Goal: Information Seeking & Learning: Check status

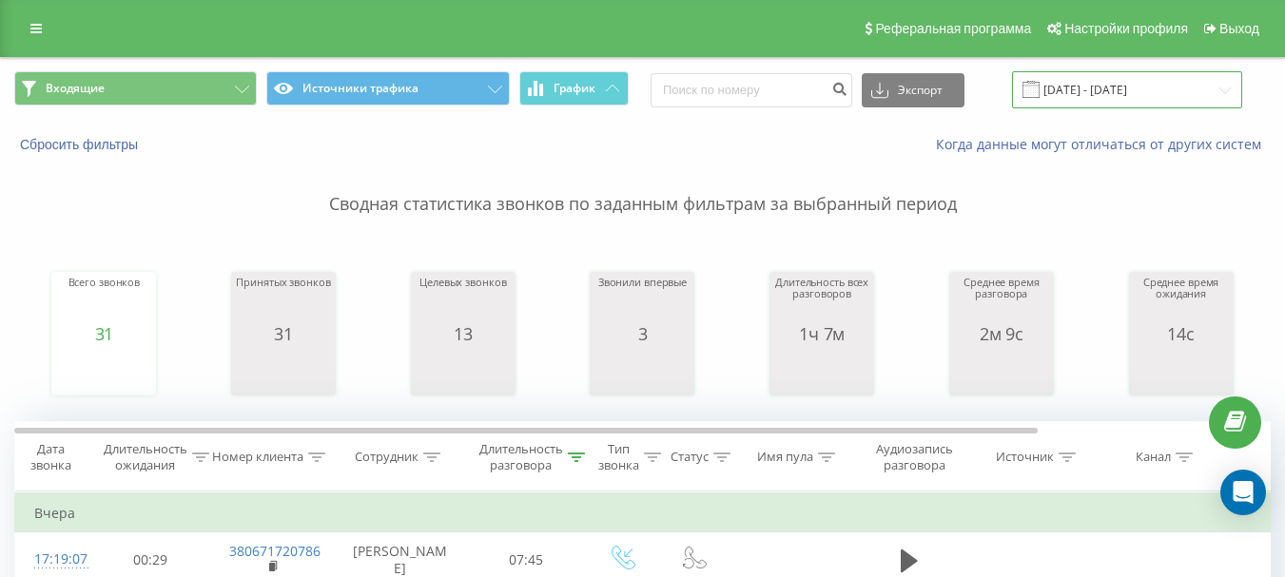
click at [1174, 88] on input "[DATE] - [DATE]" at bounding box center [1127, 89] width 230 height 37
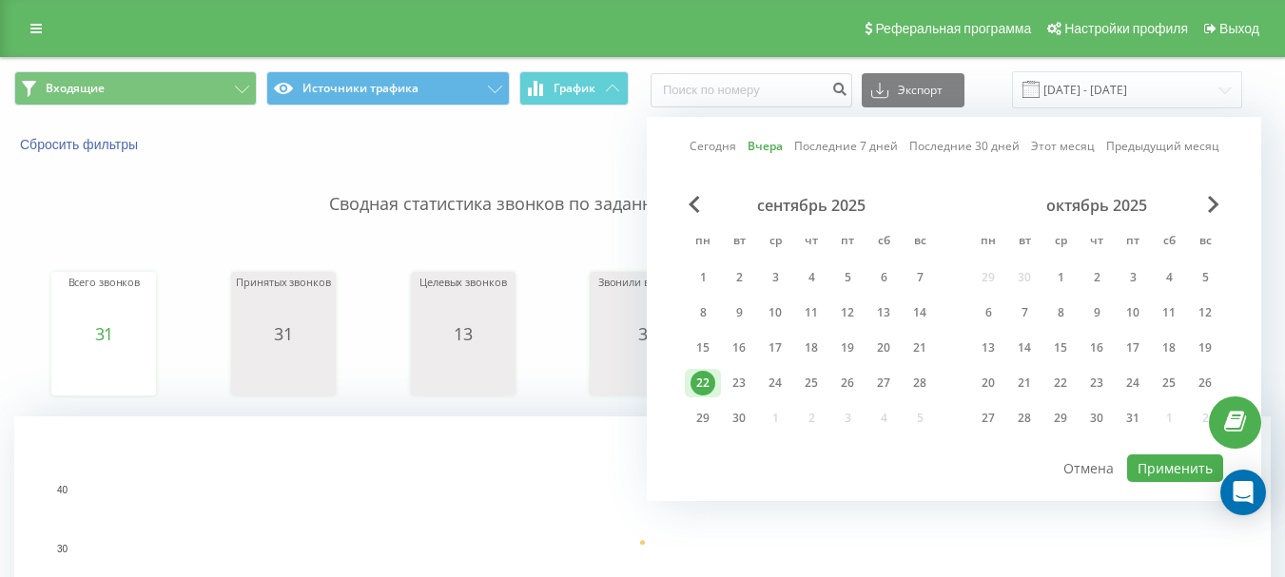
drag, startPoint x: 742, startPoint y: 380, endPoint x: 900, endPoint y: 439, distance: 168.6
click at [741, 381] on div "23" at bounding box center [739, 383] width 25 height 25
click at [1170, 466] on button "Применить" at bounding box center [1175, 469] width 96 height 28
type input "[DATE] - [DATE]"
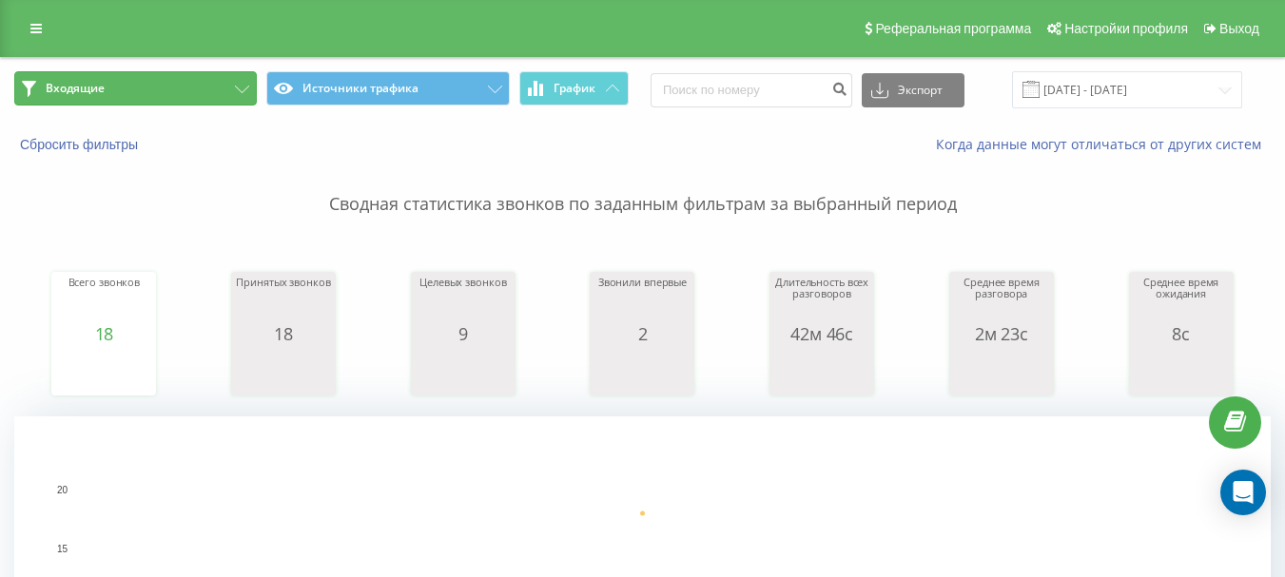
click at [244, 93] on button "Входящие" at bounding box center [135, 88] width 243 height 34
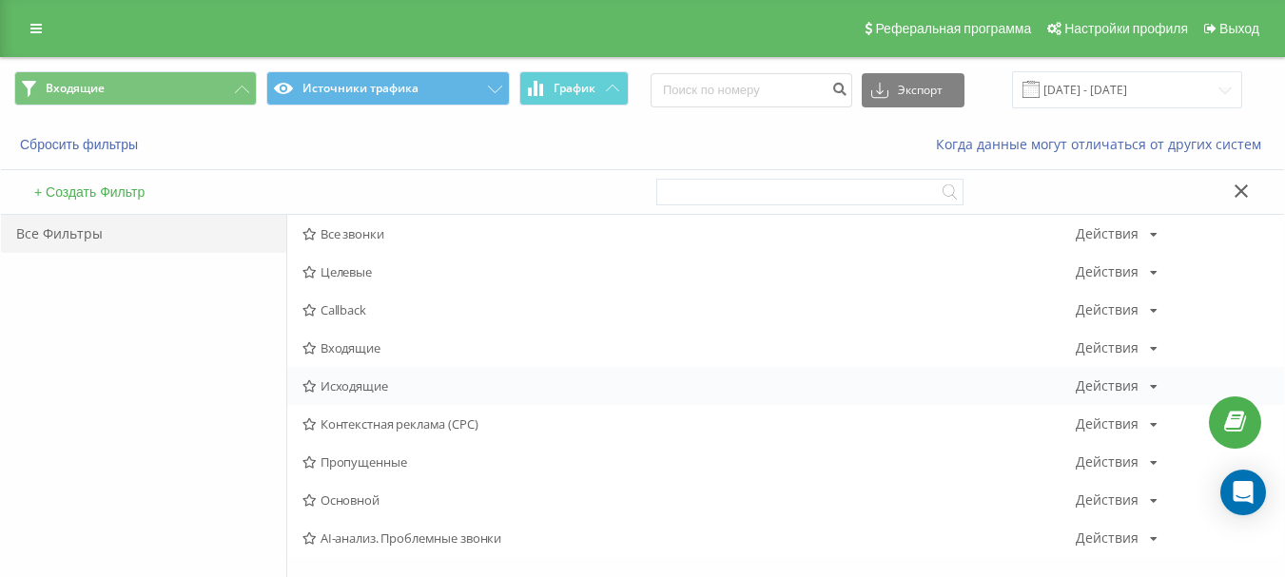
click at [355, 378] on div "Исходящие Действия Редактировать Копировать Удалить По умолчанию Поделиться" at bounding box center [785, 386] width 997 height 38
click at [381, 386] on span "Исходящие" at bounding box center [689, 386] width 773 height 13
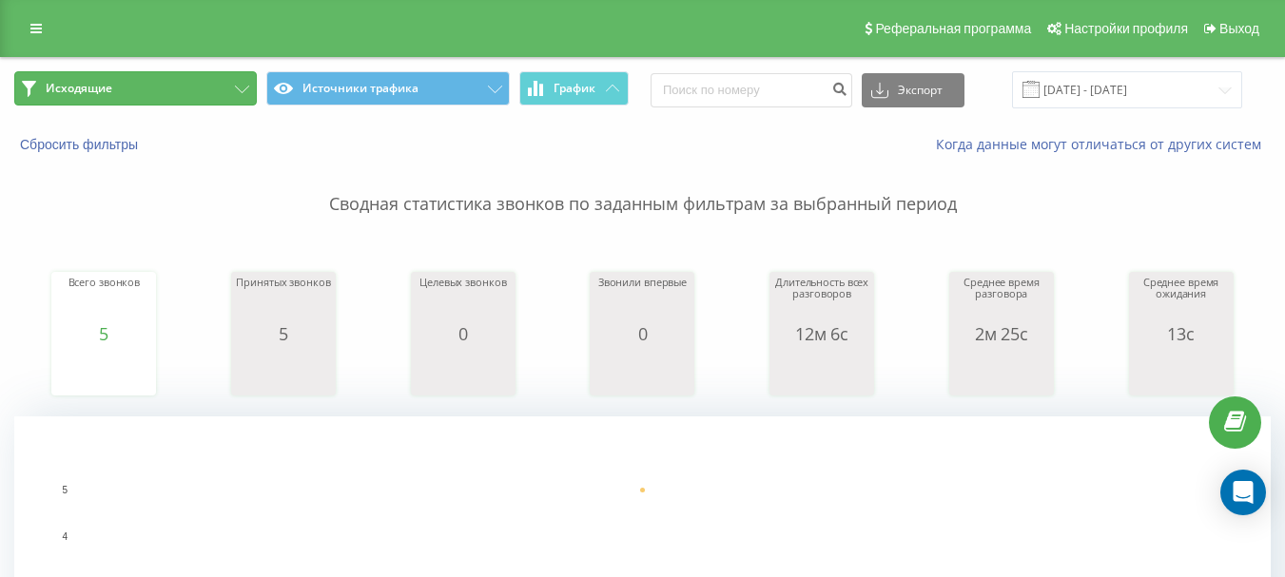
click at [242, 99] on button "Исходящие" at bounding box center [135, 88] width 243 height 34
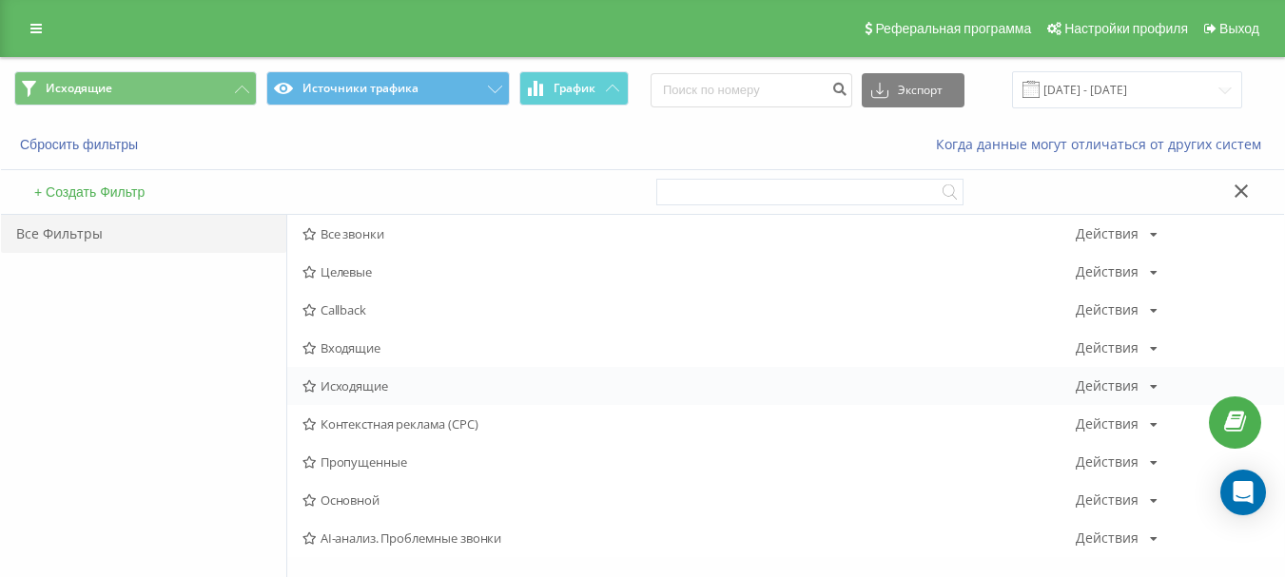
click at [346, 385] on span "Исходящие" at bounding box center [689, 386] width 773 height 13
